Goal: Information Seeking & Learning: Learn about a topic

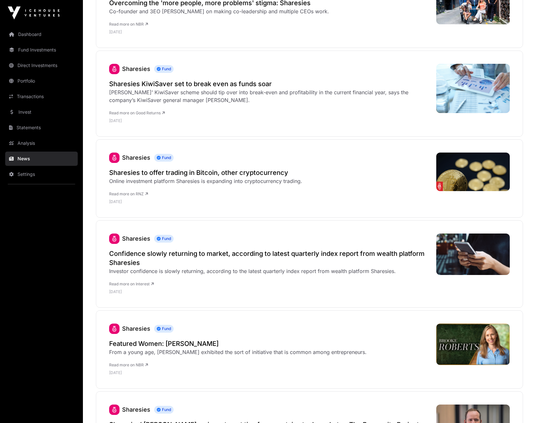
scroll to position [259, 0]
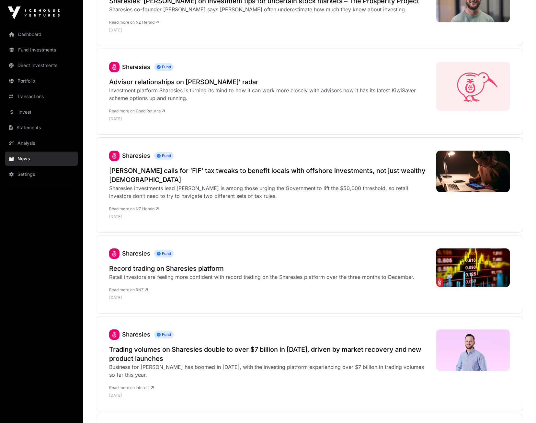
scroll to position [680, 0]
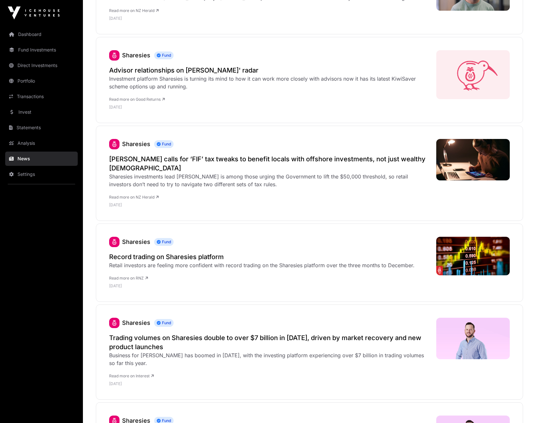
click at [146, 345] on h2 "Trading volumes on Sharesies double to over $7 billion in 2024, driven by marke…" at bounding box center [269, 342] width 320 height 18
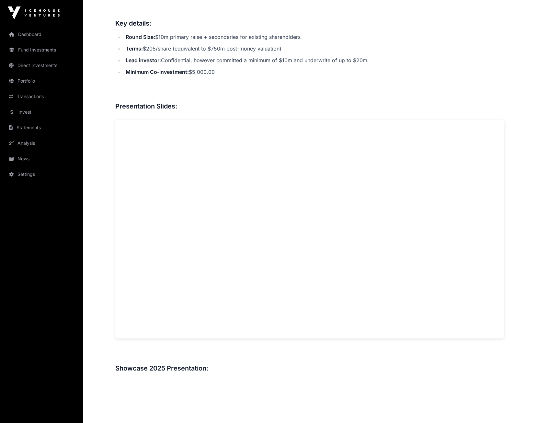
scroll to position [171, 0]
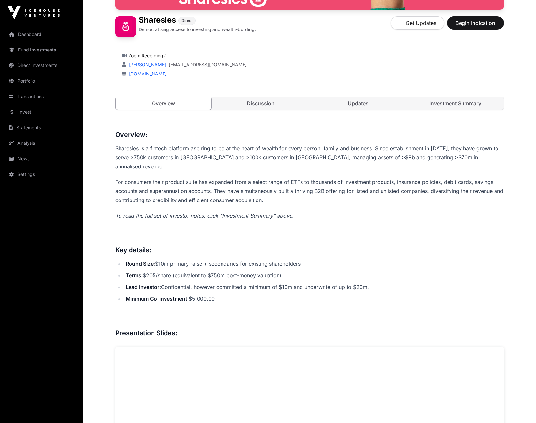
click at [265, 102] on link "Discussion" at bounding box center [261, 103] width 96 height 13
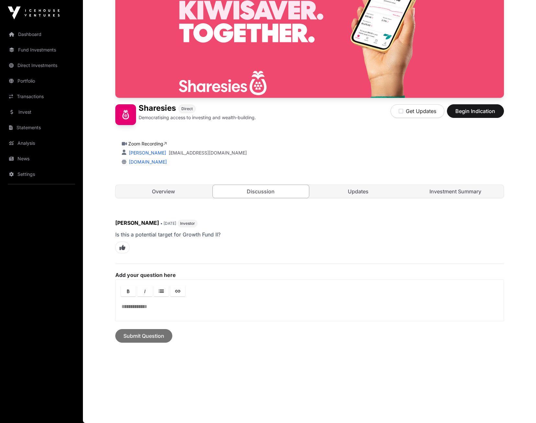
scroll to position [83, 0]
click at [361, 190] on link "Updates" at bounding box center [358, 191] width 96 height 13
